Goal: Information Seeking & Learning: Learn about a topic

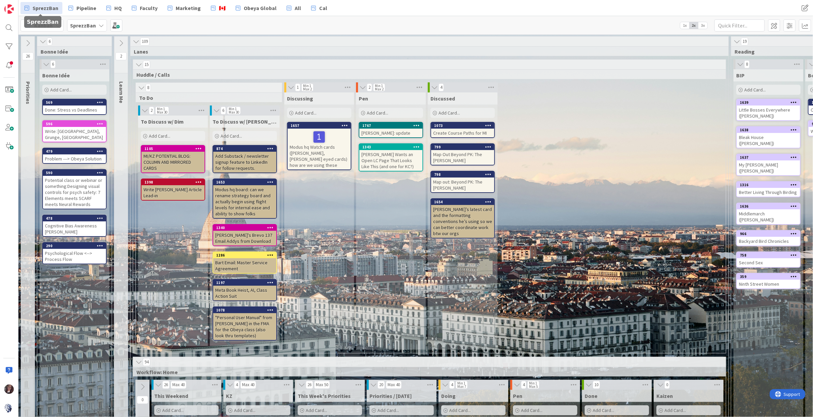
click at [49, 9] on span "SprezzBan" at bounding box center [46, 8] width 26 height 8
click at [75, 24] on b "SprezzBan" at bounding box center [83, 25] width 26 height 7
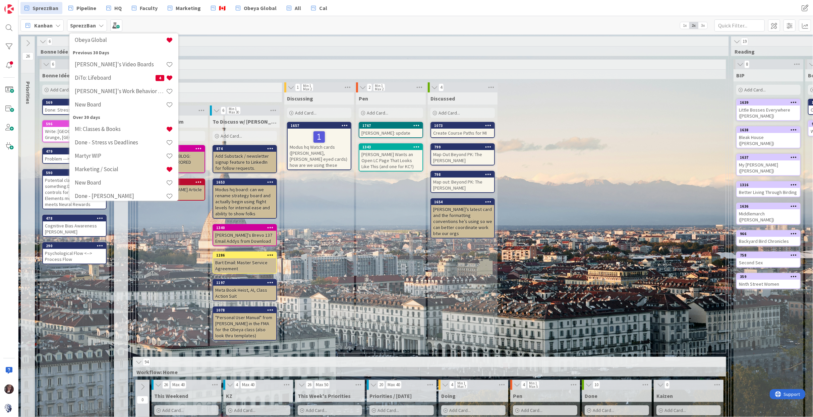
scroll to position [125, 0]
click at [122, 90] on h4 "[PERSON_NAME]'s Work Behavior Decoder" at bounding box center [120, 90] width 91 height 7
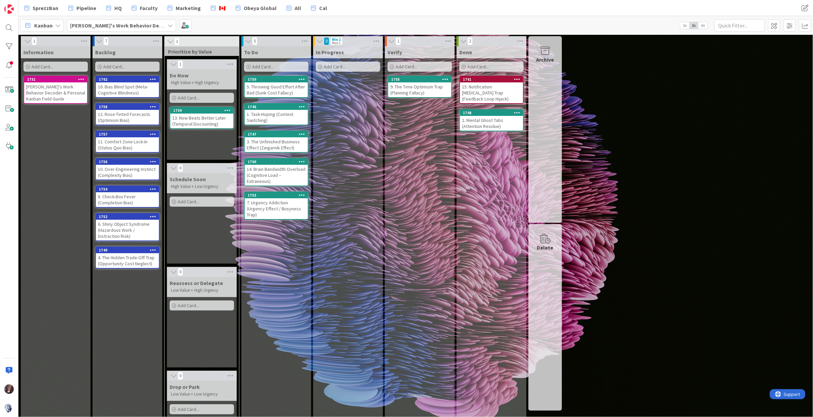
click at [59, 94] on div "[PERSON_NAME]’s Work Behavior Decoder & Personal Kanban Field Guide" at bounding box center [55, 92] width 63 height 21
click at [59, 94] on div "1 Information Add Card... 1751 [PERSON_NAME]’s Work Behavior Decoder & Personal…" at bounding box center [415, 226] width 795 height 383
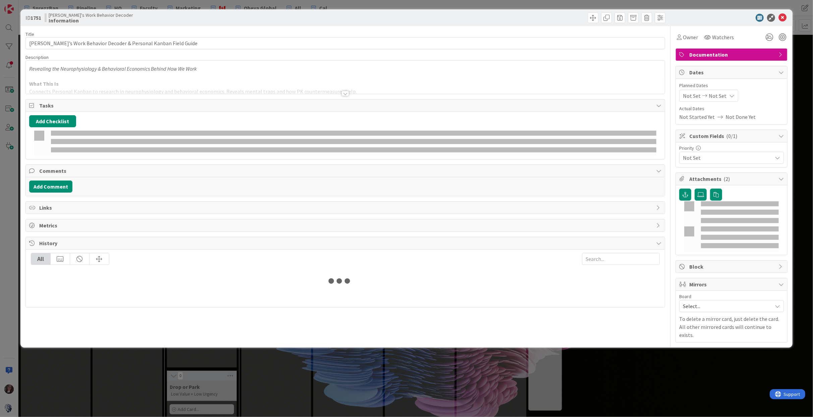
type input "[PERSON_NAME]’s Work Behavior Decoder & Personal Kanban Field Guide"
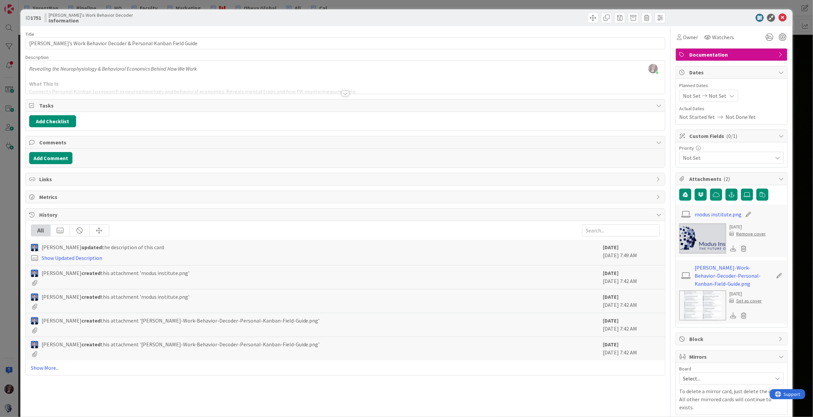
click at [85, 85] on div at bounding box center [345, 85] width 639 height 17
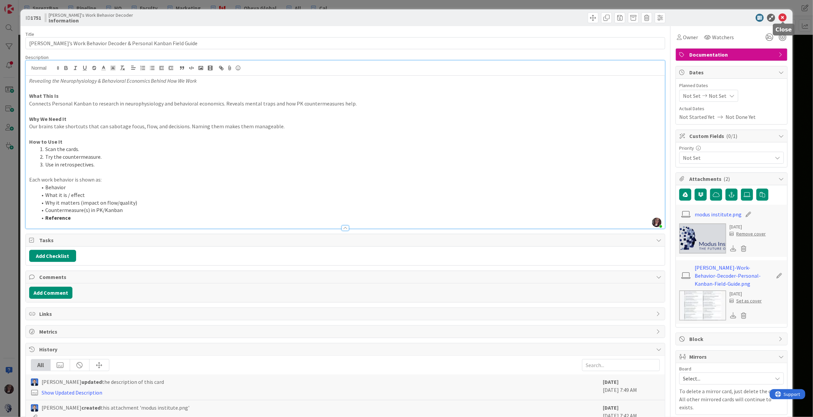
click at [783, 17] on icon at bounding box center [783, 18] width 8 height 8
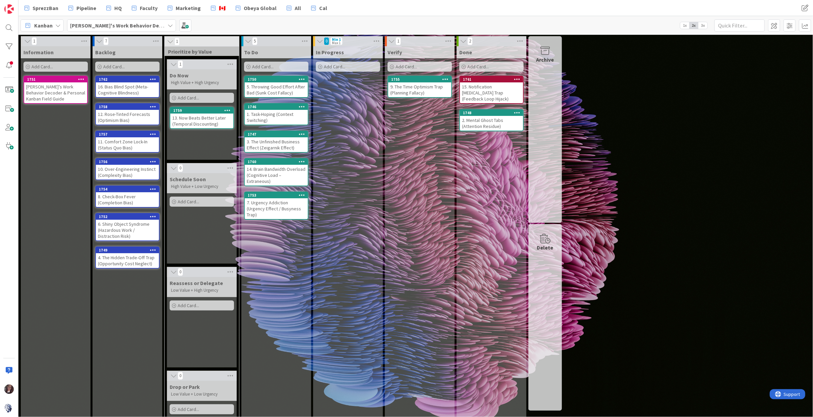
click at [271, 115] on div "1. Task-Hoping (Context Switching)" at bounding box center [276, 117] width 63 height 15
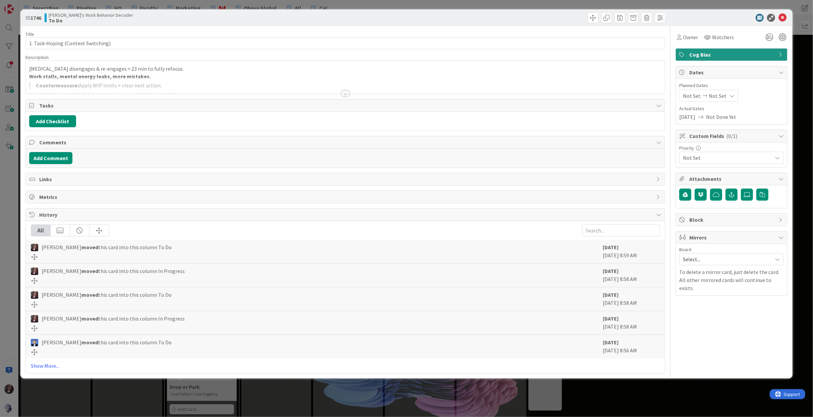
click at [125, 79] on div at bounding box center [345, 85] width 639 height 17
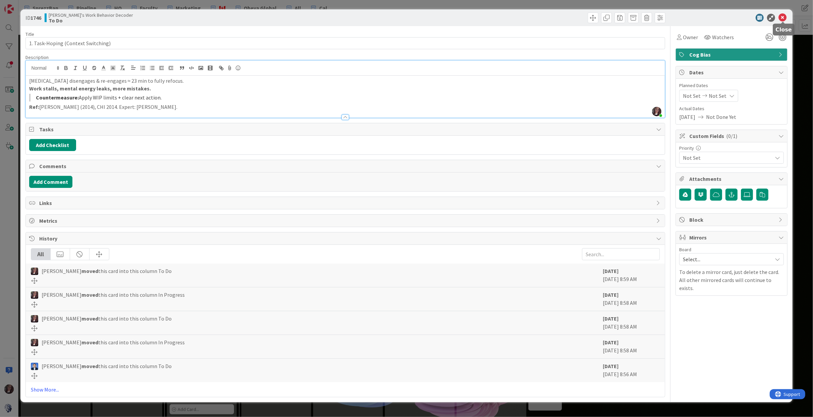
click at [783, 19] on icon at bounding box center [783, 18] width 8 height 8
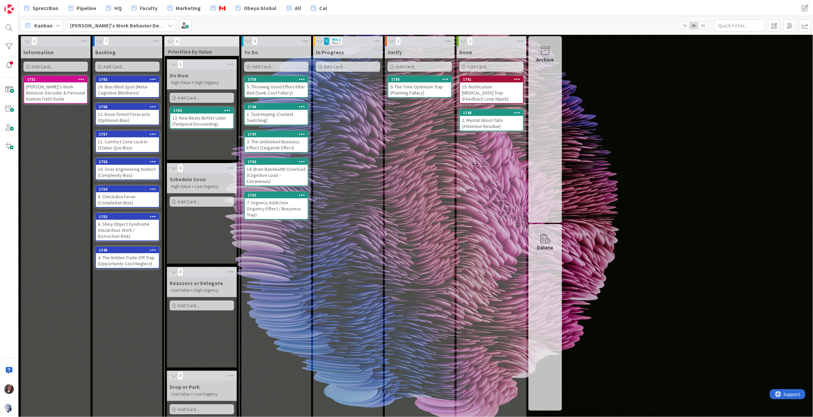
click at [491, 118] on div "2. Mental Ghost Tabs (Attention Residue)" at bounding box center [491, 123] width 63 height 15
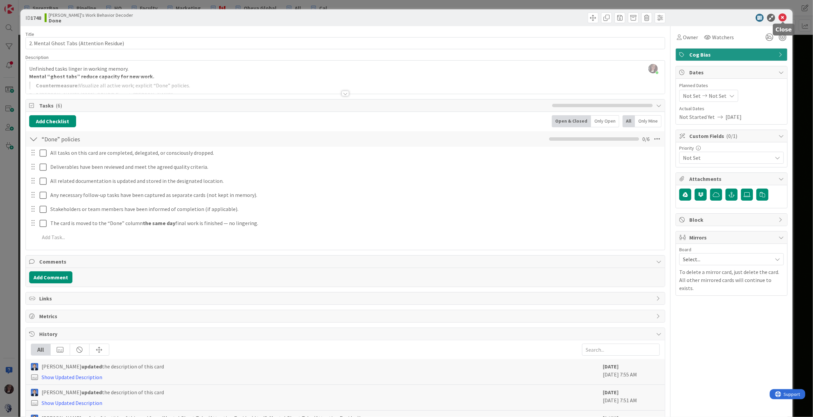
click at [783, 18] on icon at bounding box center [783, 18] width 8 height 8
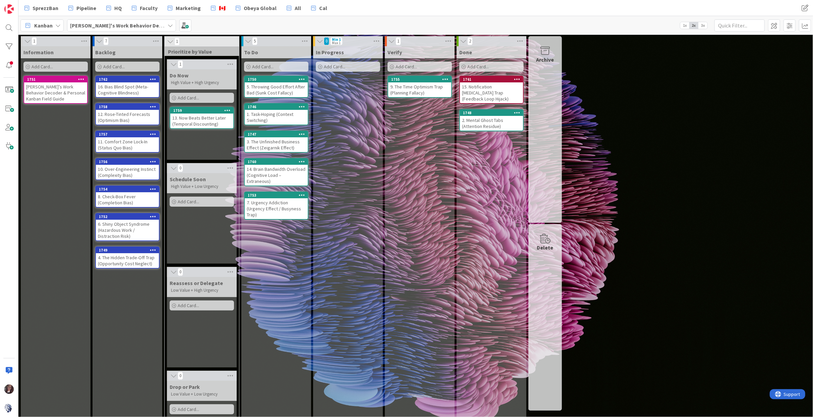
click at [277, 136] on div "1747" at bounding box center [276, 134] width 63 height 6
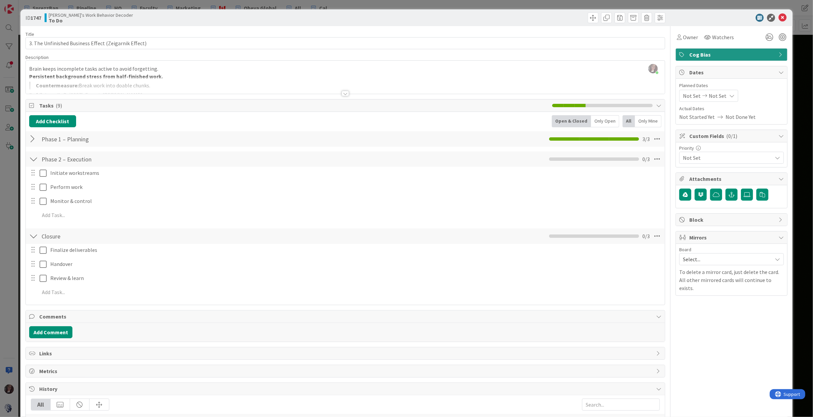
click at [32, 140] on div at bounding box center [33, 139] width 9 height 12
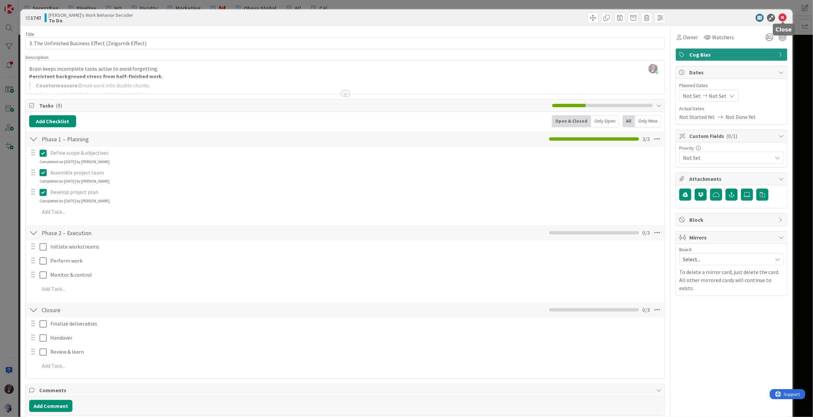
click at [783, 18] on icon at bounding box center [783, 18] width 8 height 8
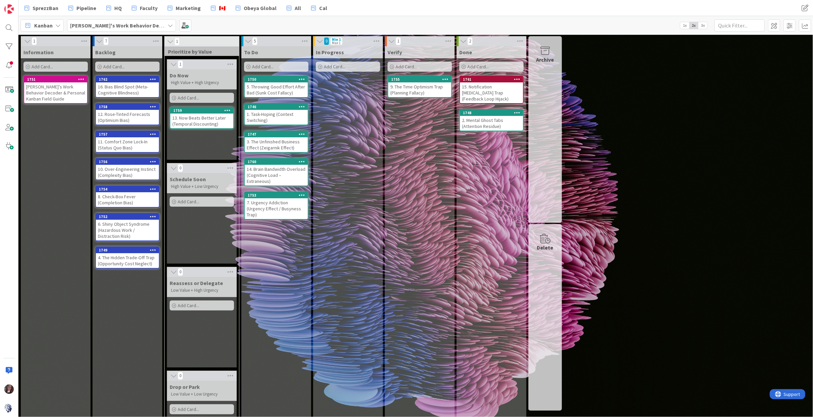
click at [263, 166] on div "14. Brain Bandwidth Overload (Cognitive Load – Extraneous)" at bounding box center [276, 175] width 63 height 21
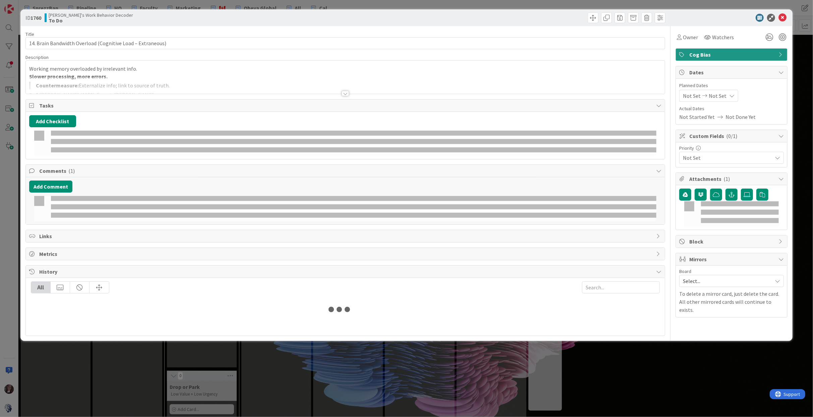
type input "14. Brain Bandwidth Overload (Cognitive Load – Extraneous)"
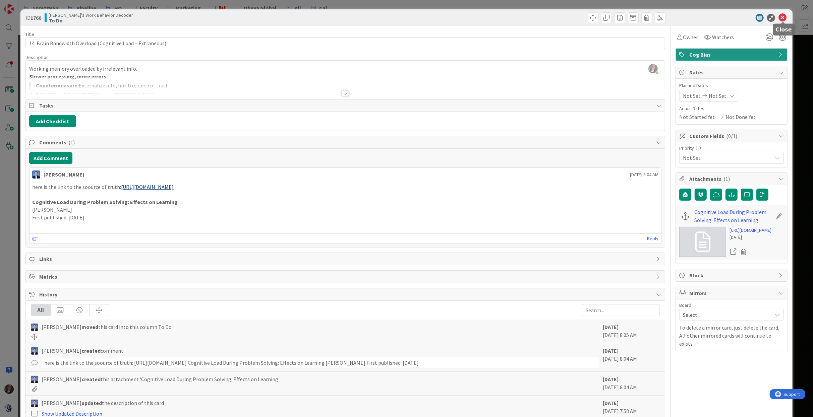
click at [785, 19] on icon at bounding box center [783, 18] width 8 height 8
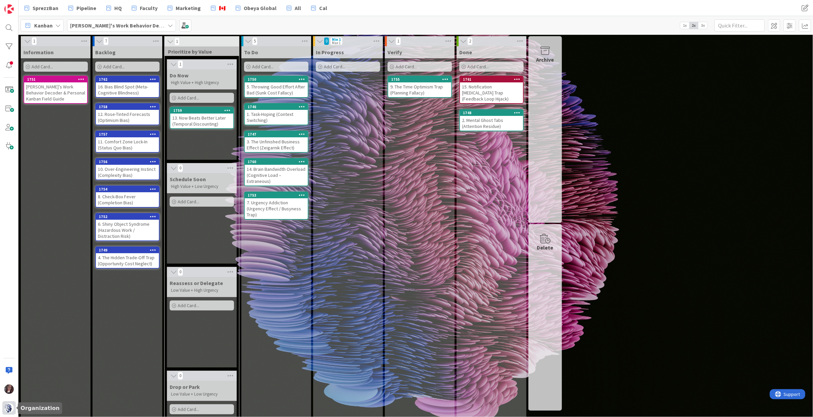
click at [12, 412] on div at bounding box center [8, 408] width 13 height 13
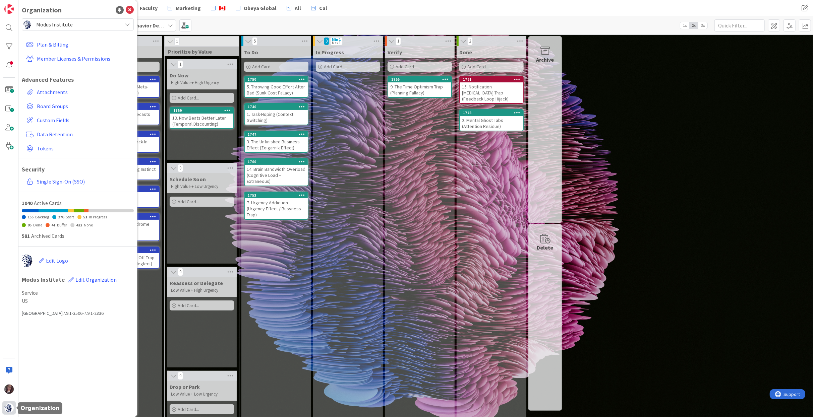
click at [9, 410] on img at bounding box center [8, 408] width 9 height 9
click at [10, 408] on img at bounding box center [8, 408] width 9 height 9
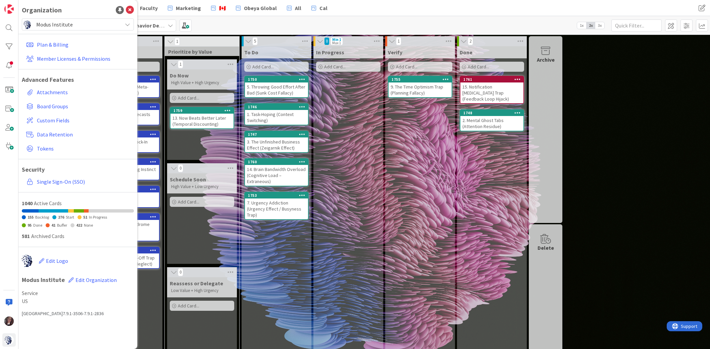
click at [273, 19] on div "Kanban [PERSON_NAME]'s Work Behavior Decoder 1x 2x 3x" at bounding box center [363, 25] width 691 height 18
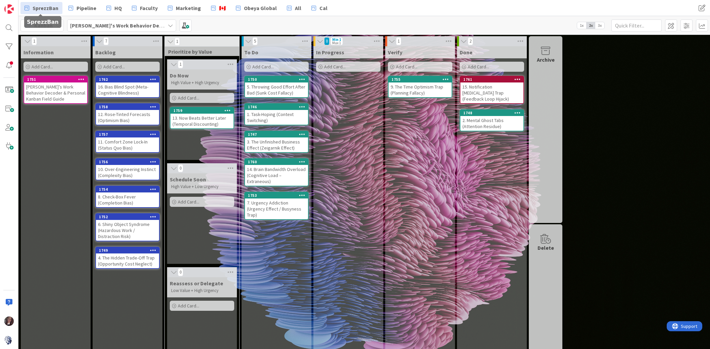
click at [42, 9] on span "SprezzBan" at bounding box center [46, 8] width 26 height 8
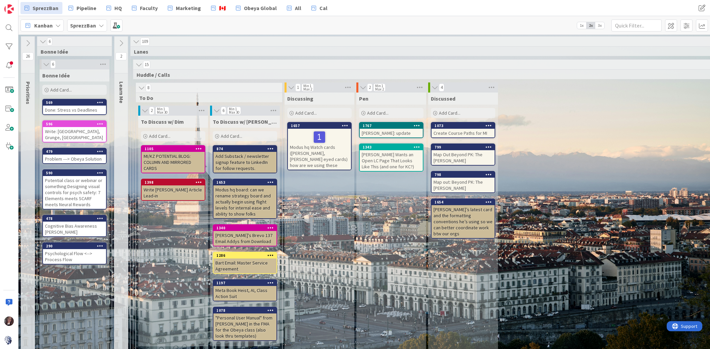
click at [81, 27] on b "SprezzBan" at bounding box center [83, 25] width 26 height 7
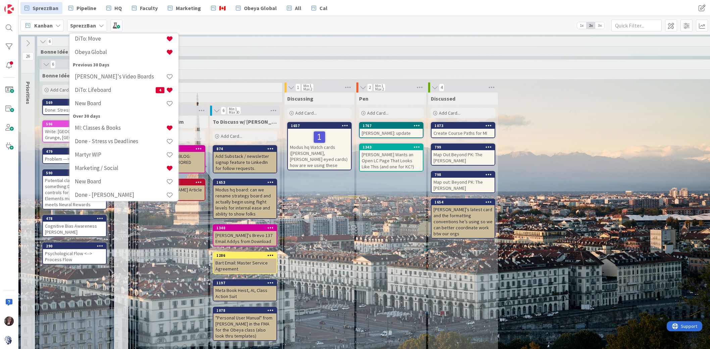
scroll to position [129, 0]
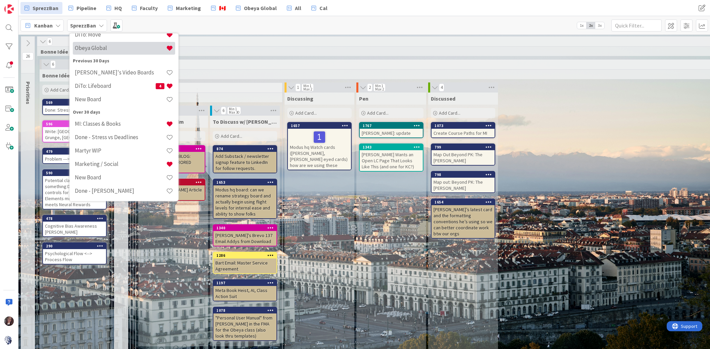
click at [96, 51] on div "Obeya Global" at bounding box center [124, 48] width 102 height 13
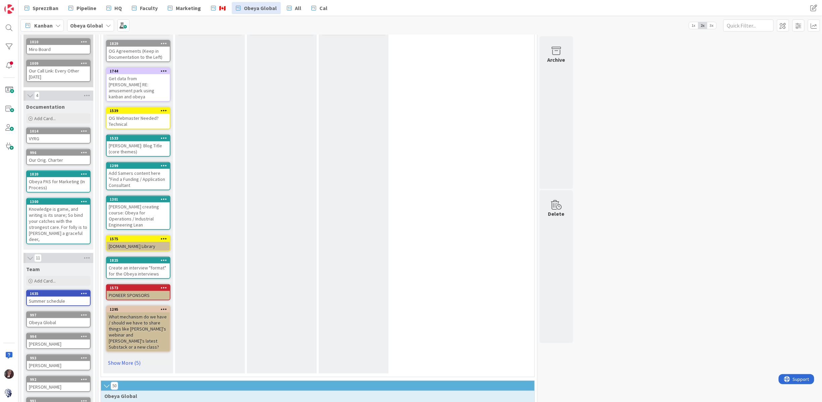
scroll to position [79, 0]
click at [54, 156] on div "Our Orig. Charter" at bounding box center [58, 160] width 63 height 9
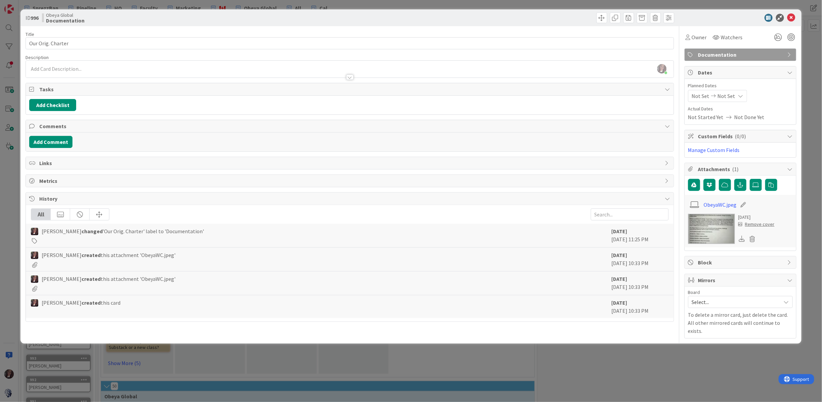
click at [709, 227] on img at bounding box center [711, 229] width 47 height 30
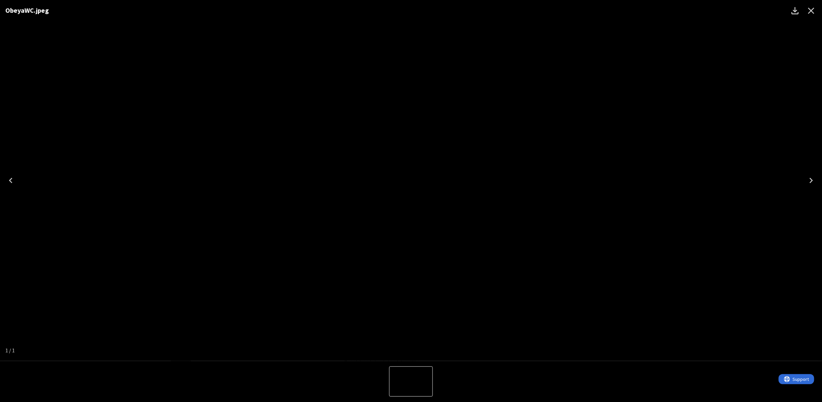
click at [812, 10] on icon "Close" at bounding box center [811, 11] width 6 height 6
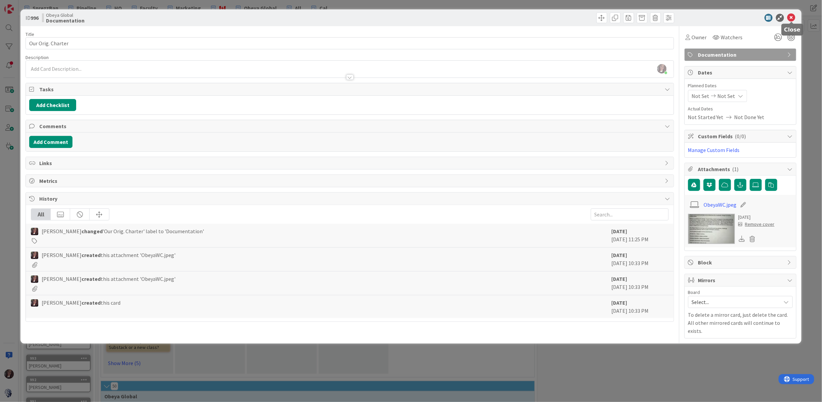
click at [793, 18] on icon at bounding box center [791, 18] width 8 height 8
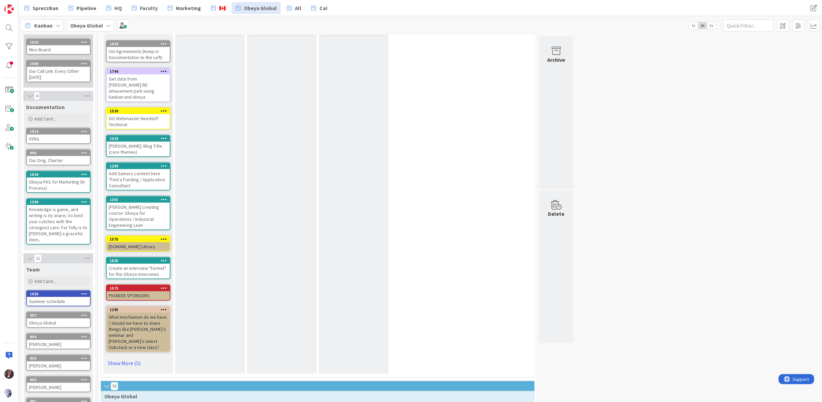
click at [55, 216] on div "Knowledge is game, and writing is its snare; So bind your catches with the stro…" at bounding box center [58, 224] width 63 height 39
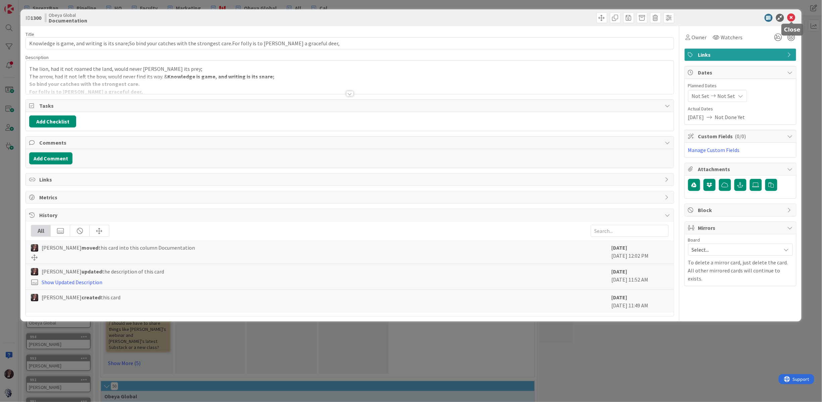
click at [792, 16] on icon at bounding box center [791, 18] width 8 height 8
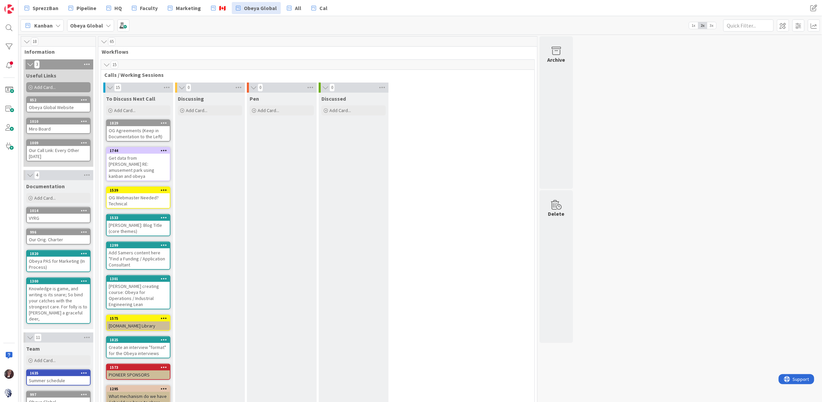
click at [64, 104] on div "Obeya Global Website" at bounding box center [58, 107] width 63 height 9
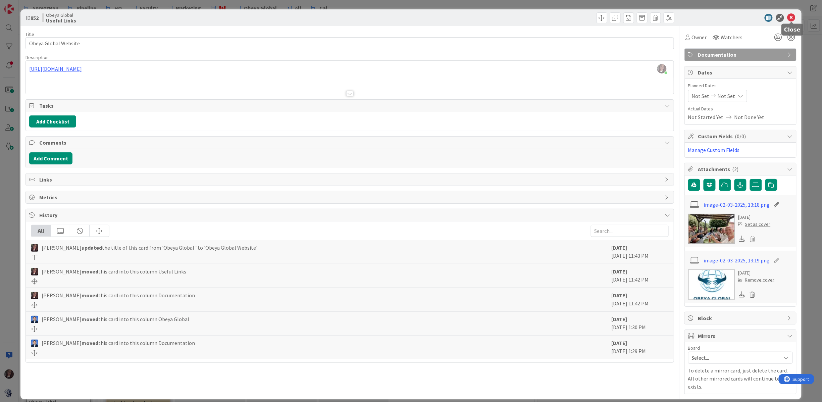
click at [791, 16] on icon at bounding box center [791, 18] width 8 height 8
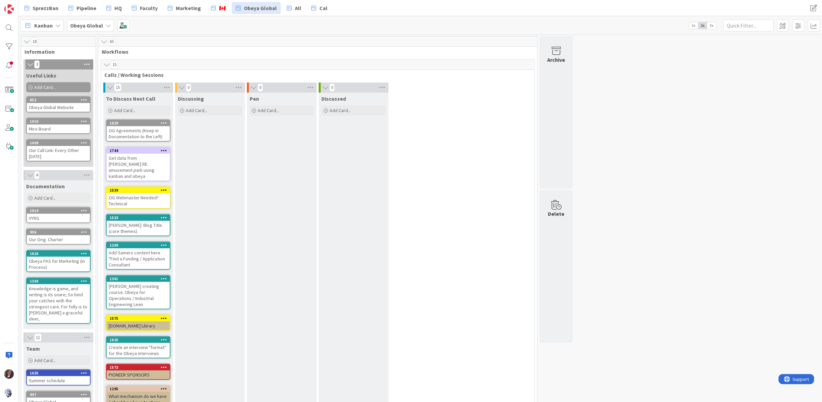
click at [55, 127] on div "Miro Board" at bounding box center [58, 128] width 63 height 9
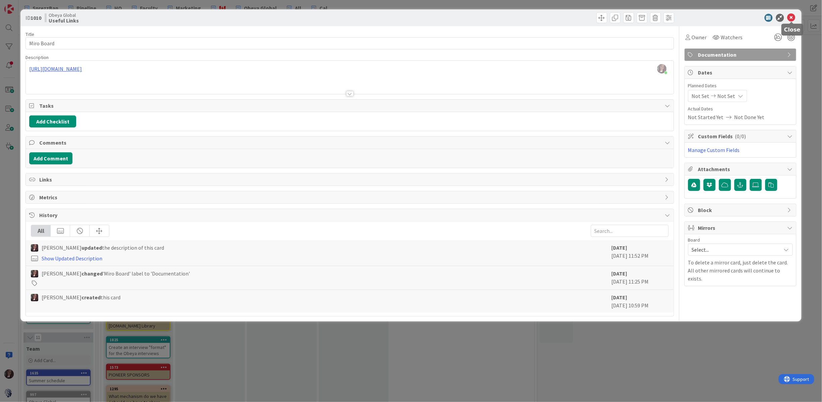
click at [792, 19] on icon at bounding box center [791, 18] width 8 height 8
click at [792, 17] on icon at bounding box center [791, 18] width 8 height 8
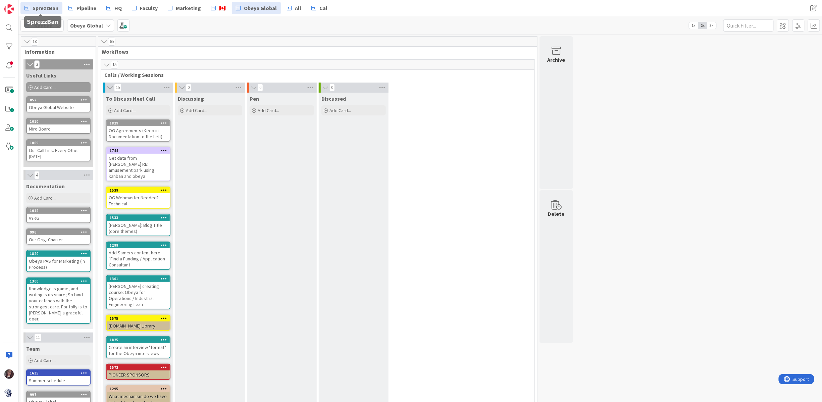
click at [47, 10] on span "SprezzBan" at bounding box center [46, 8] width 26 height 8
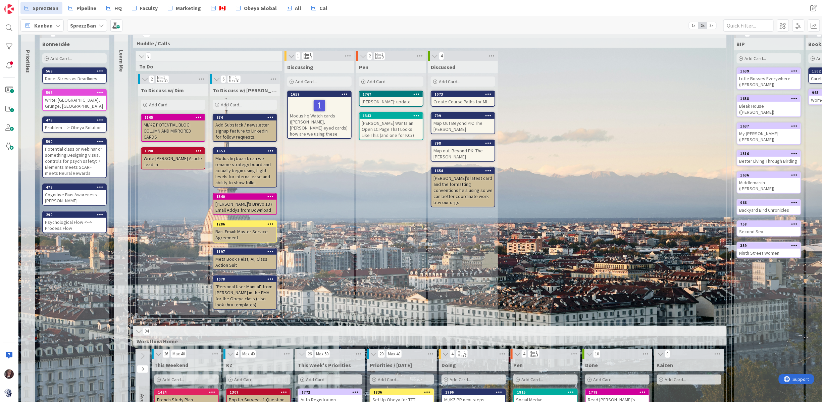
scroll to position [34, 0]
